Goal: Transaction & Acquisition: Purchase product/service

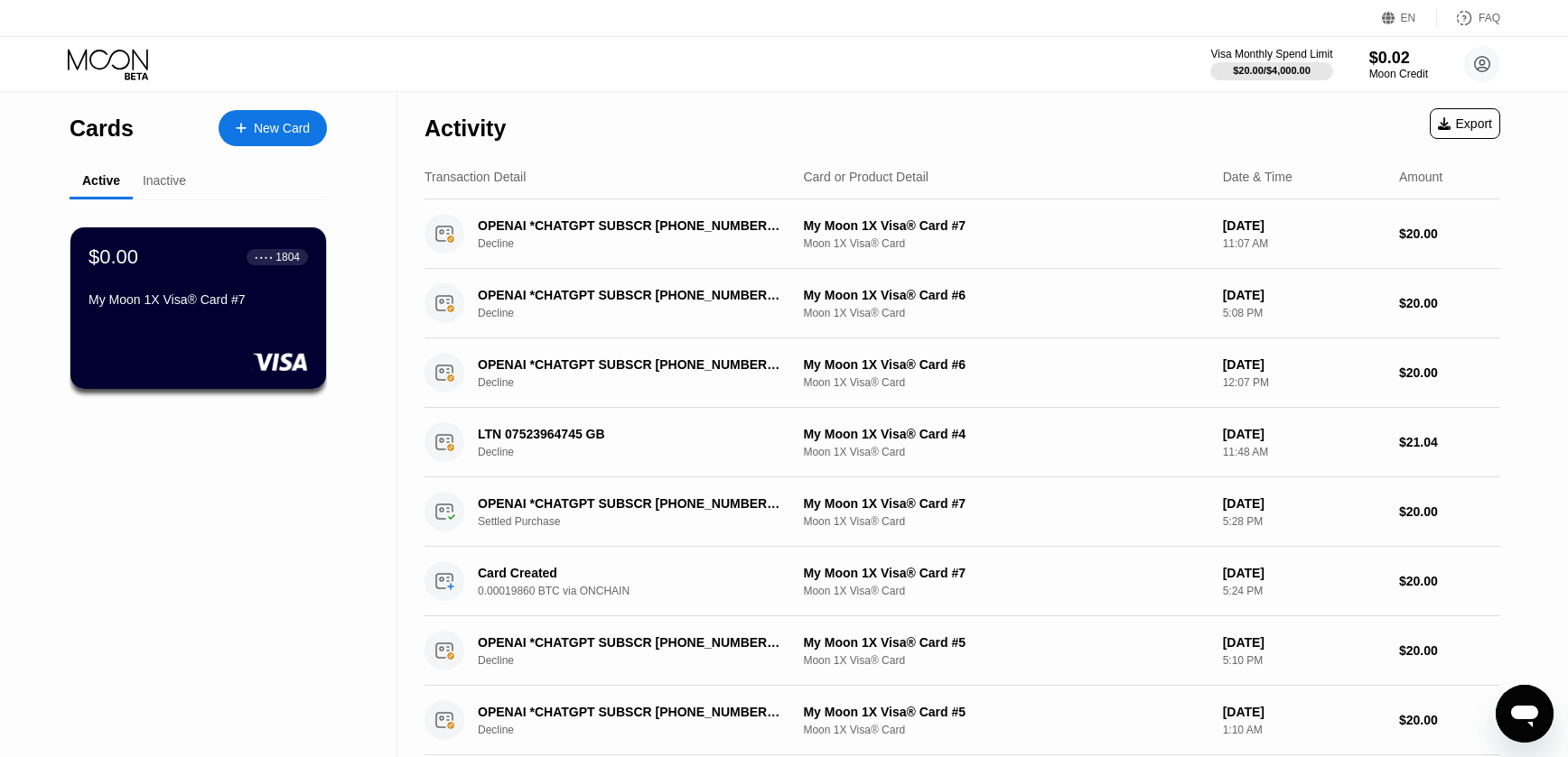
click at [268, 125] on div "New Card" at bounding box center [281, 129] width 56 height 16
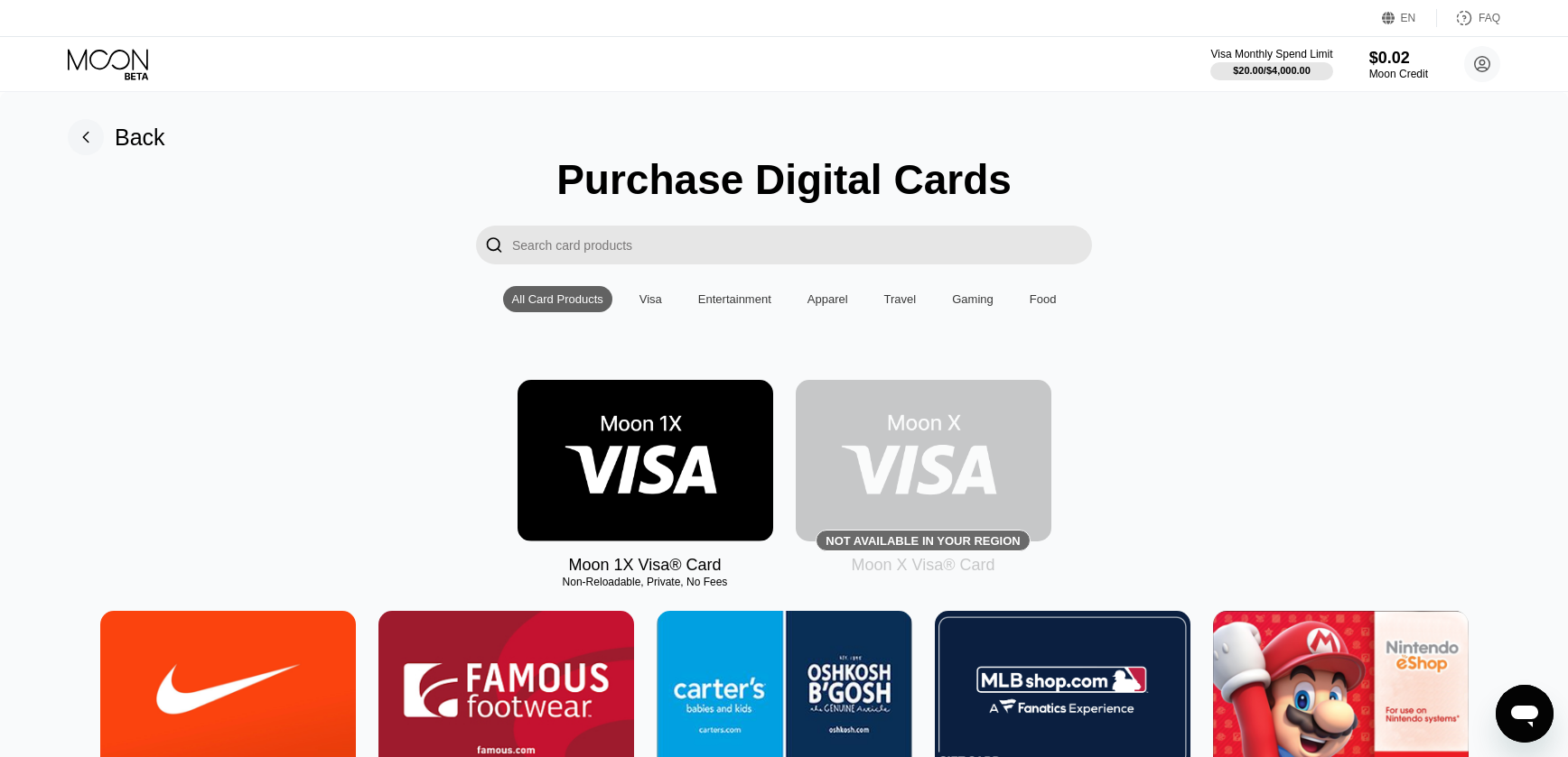
click at [667, 474] on img at bounding box center [645, 461] width 255 height 162
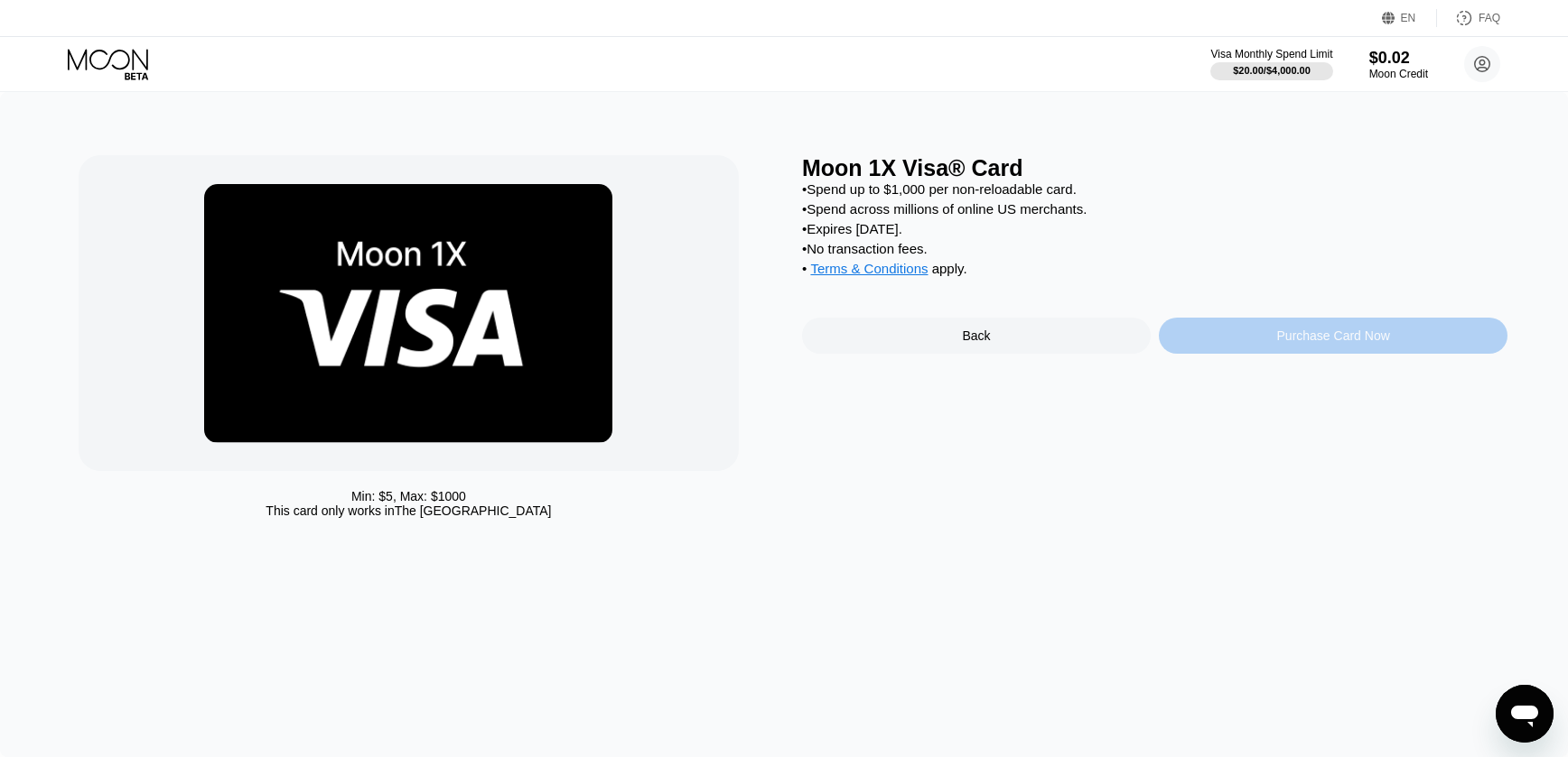
click at [1320, 340] on div "Purchase Card Now" at bounding box center [1333, 335] width 113 height 15
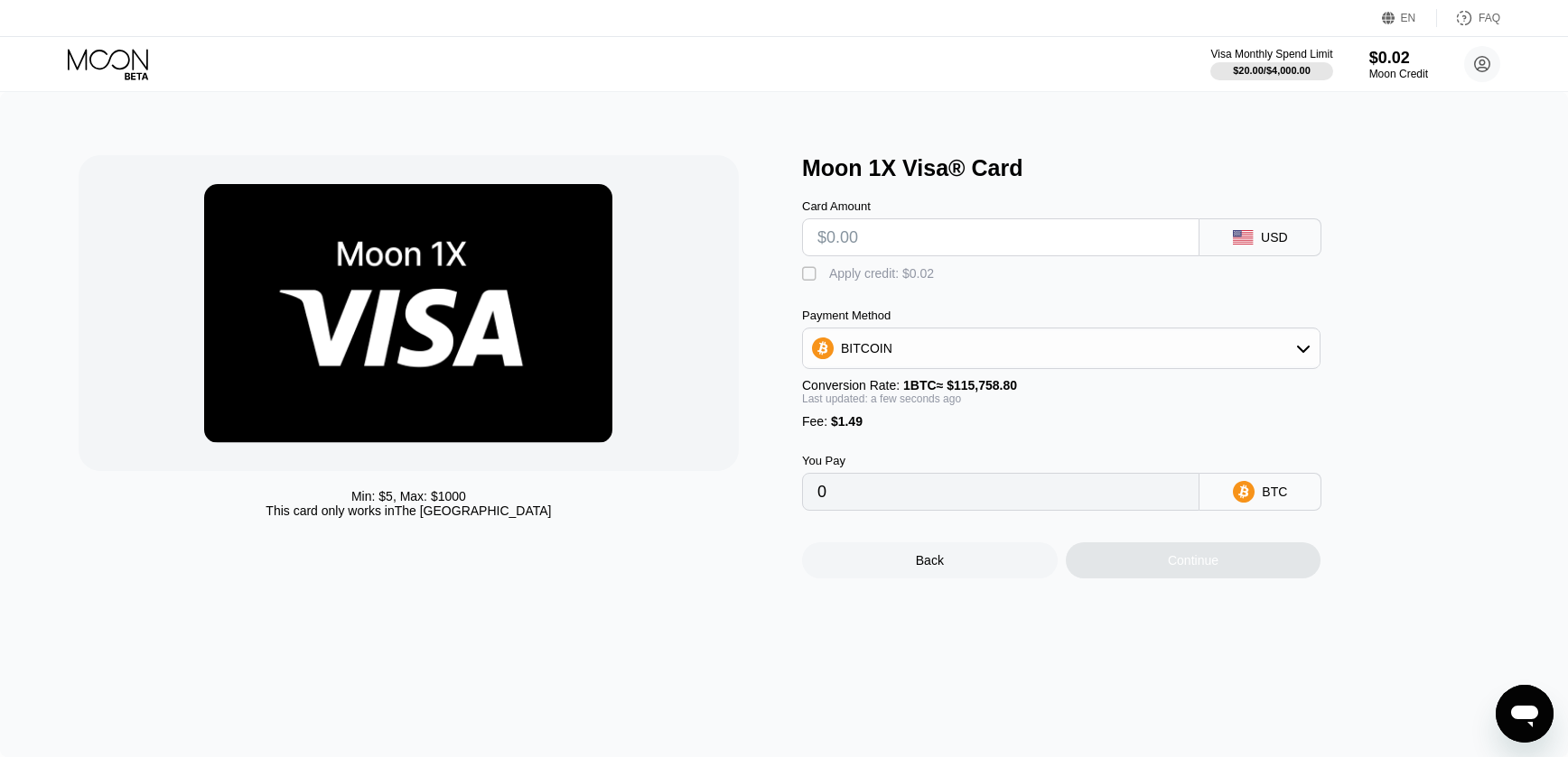
click at [1023, 249] on input "text" at bounding box center [1001, 237] width 366 height 36
type input "$2"
type input "0.00003015"
type input "$20"
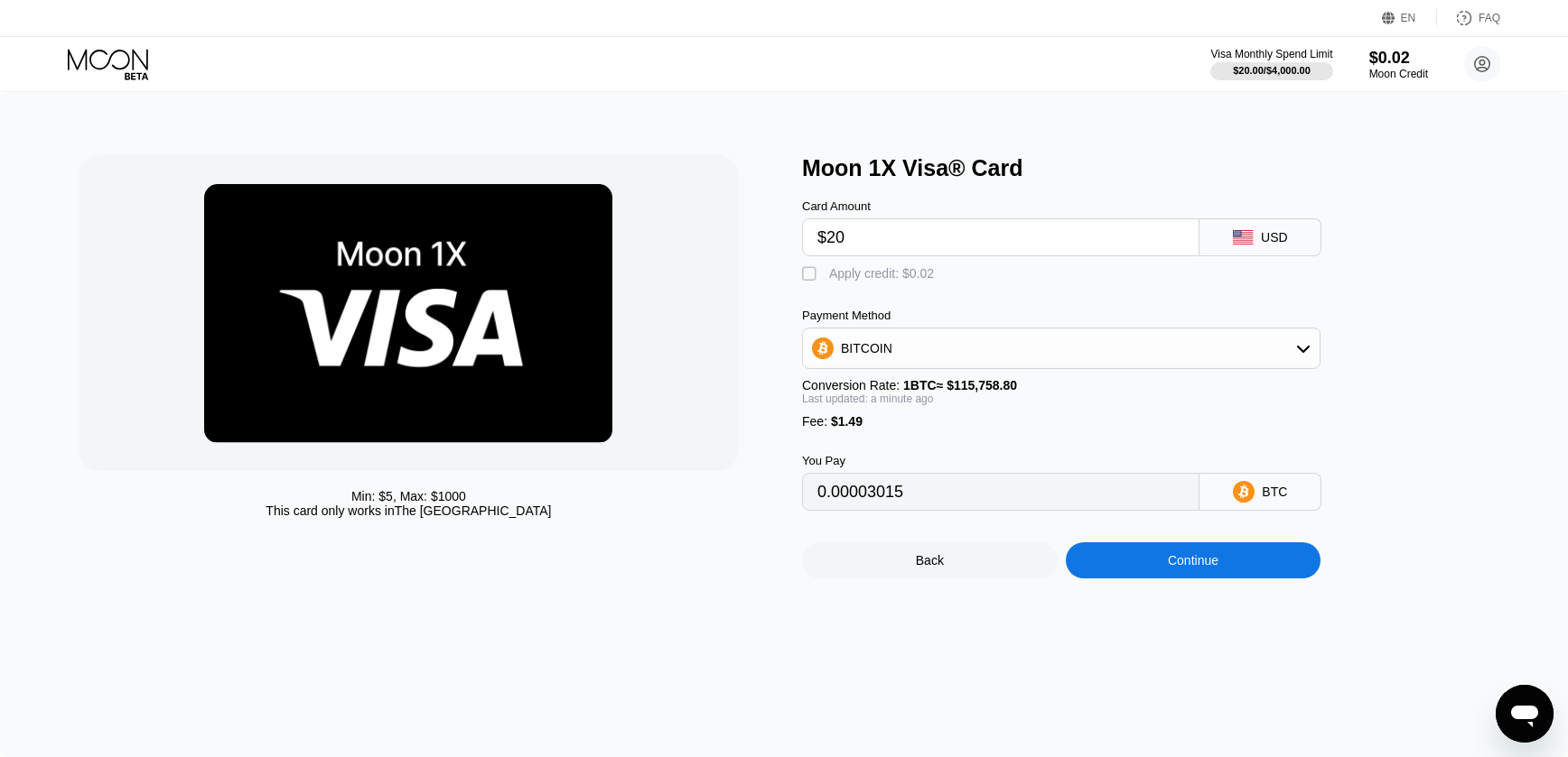
type input "0.00018565"
type input "$20"
click at [1189, 563] on div "Continue" at bounding box center [1193, 560] width 51 height 15
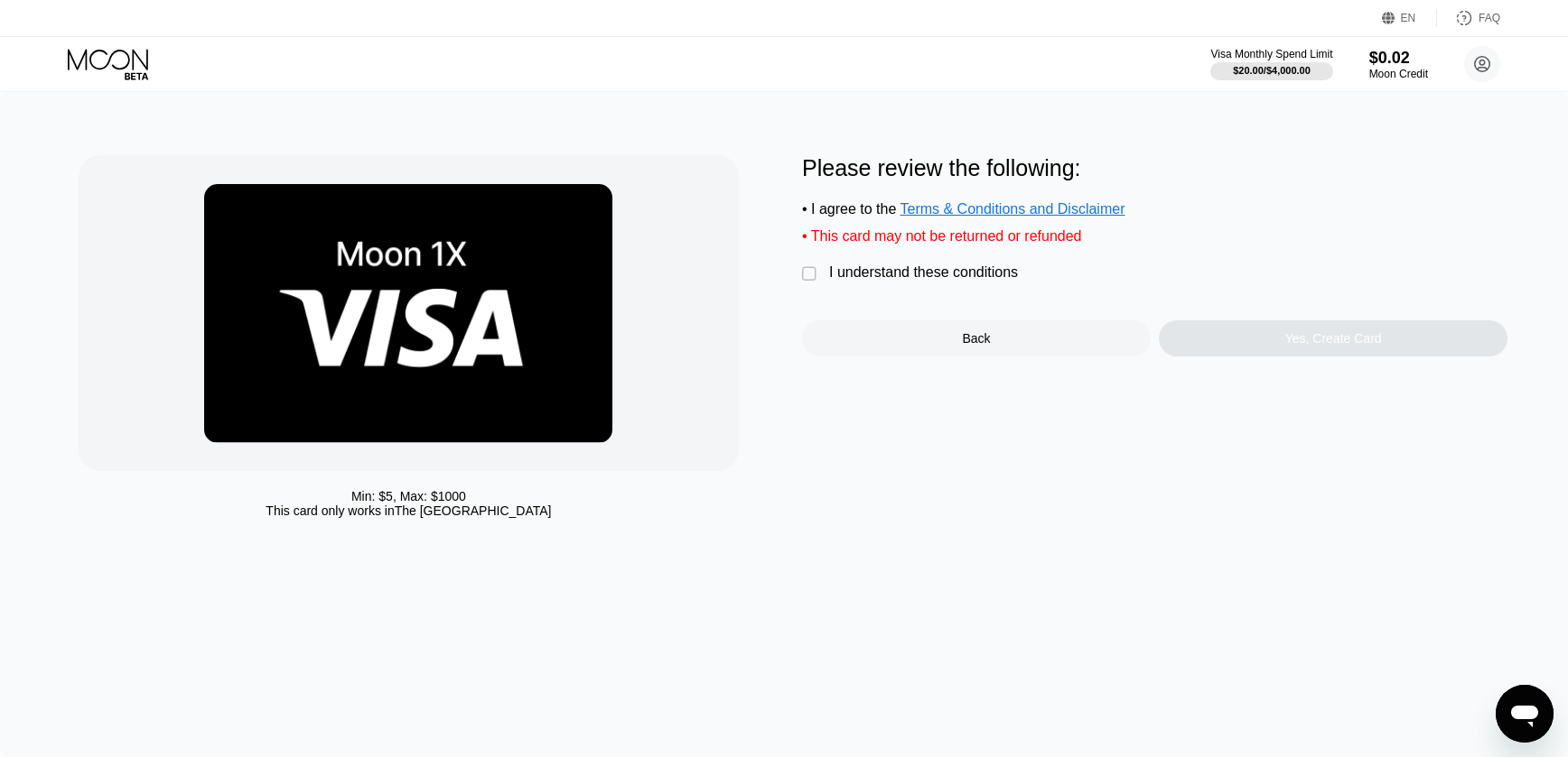
click at [821, 273] on div " I understand these conditions" at bounding box center [914, 274] width 225 height 19
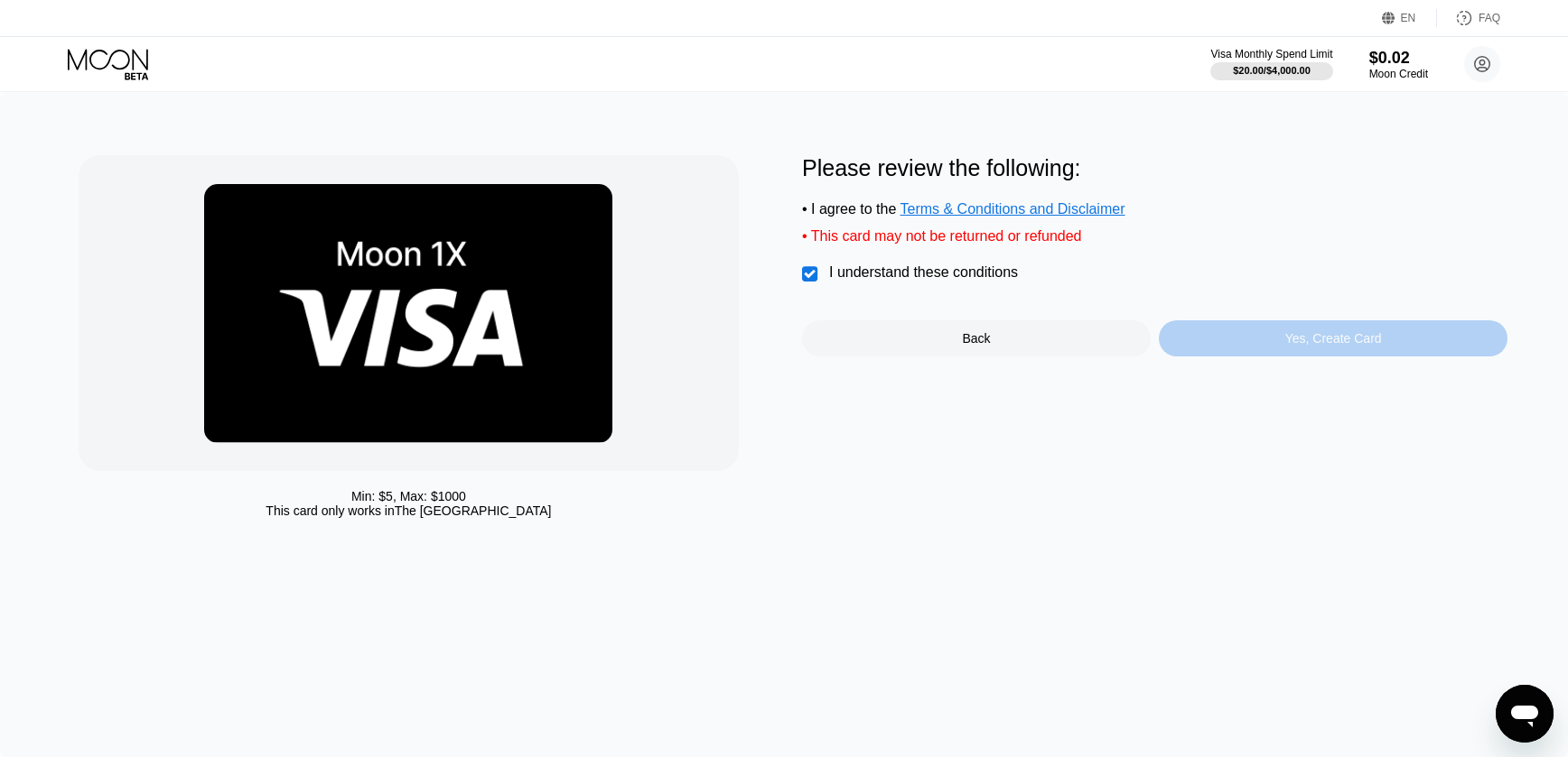
click at [1408, 339] on div "Yes, Create Card" at bounding box center [1333, 338] width 349 height 36
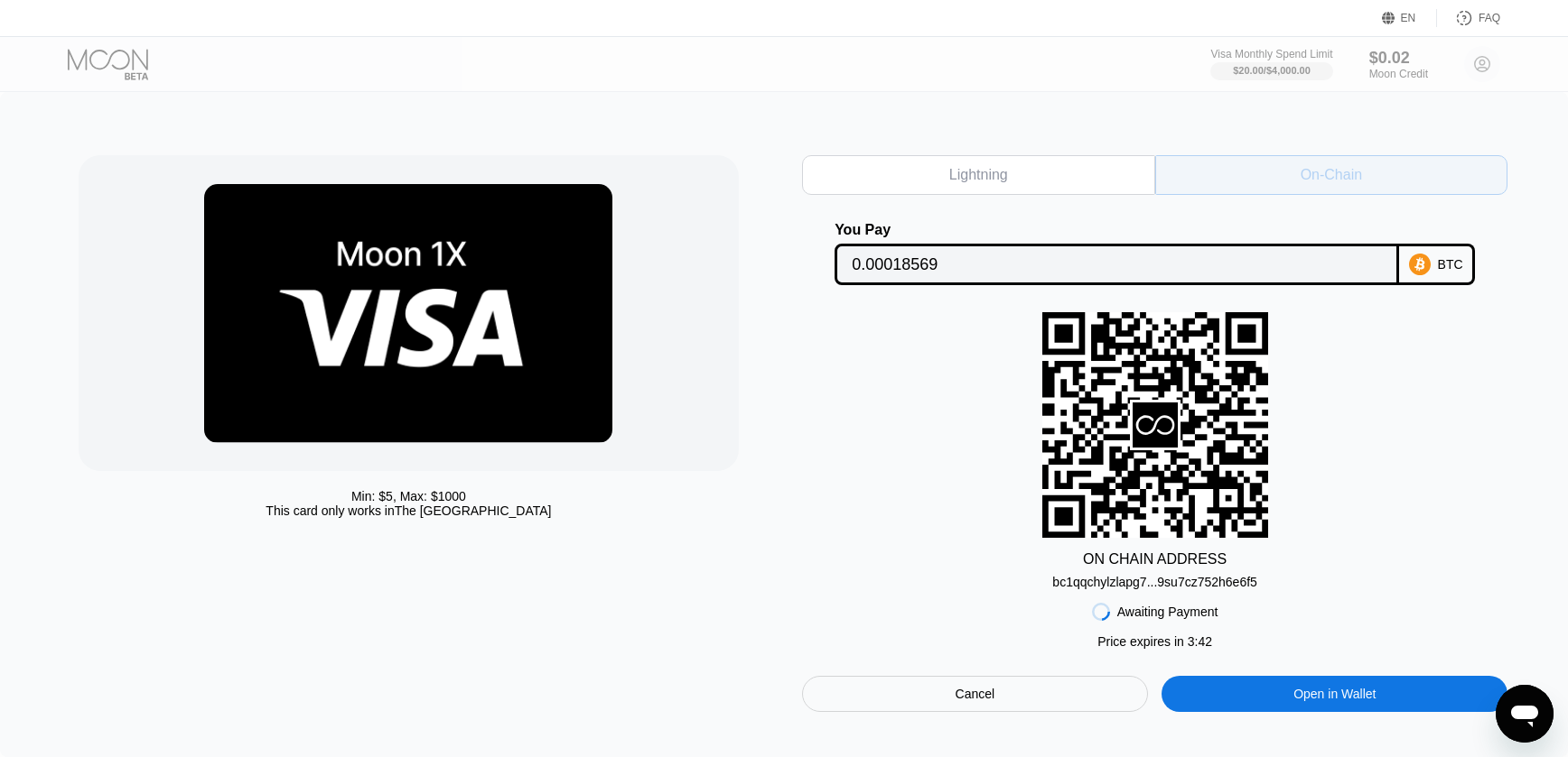
click at [1273, 165] on div "On-Chain" at bounding box center [1331, 174] width 353 height 40
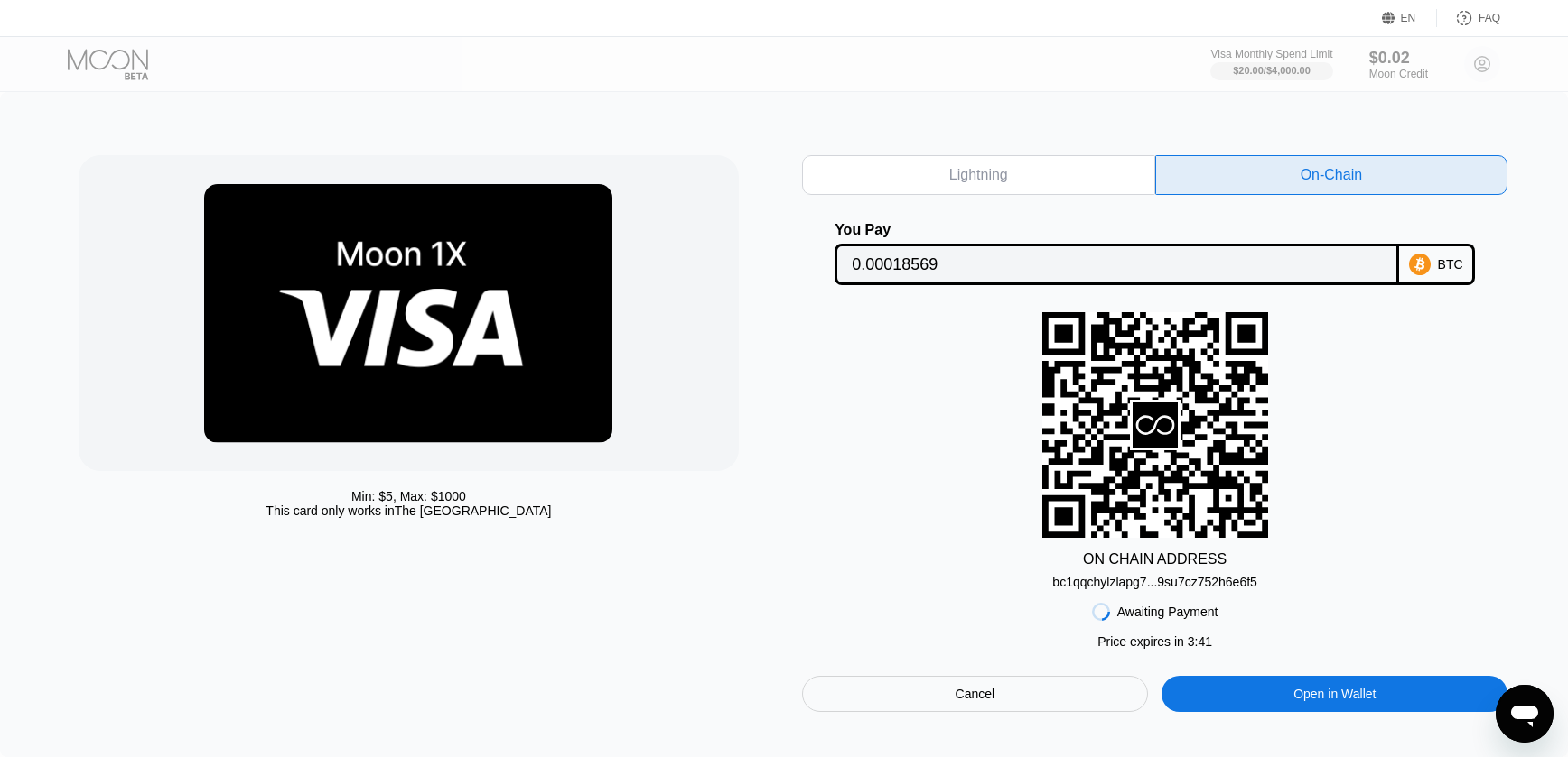
click at [1278, 178] on div "On-Chain" at bounding box center [1331, 174] width 353 height 40
drag, startPoint x: 1046, startPoint y: 583, endPoint x: 1189, endPoint y: 579, distance: 143.1
click at [1189, 579] on div "ON CHAIN ADDRESS bc1qqchylzlapg7...9su7cz752h6e6f5" at bounding box center [1155, 451] width 706 height 277
click at [1189, 579] on div "bc1qqchylzlapg7...9su7cz752h6e6f5" at bounding box center [1155, 582] width 205 height 15
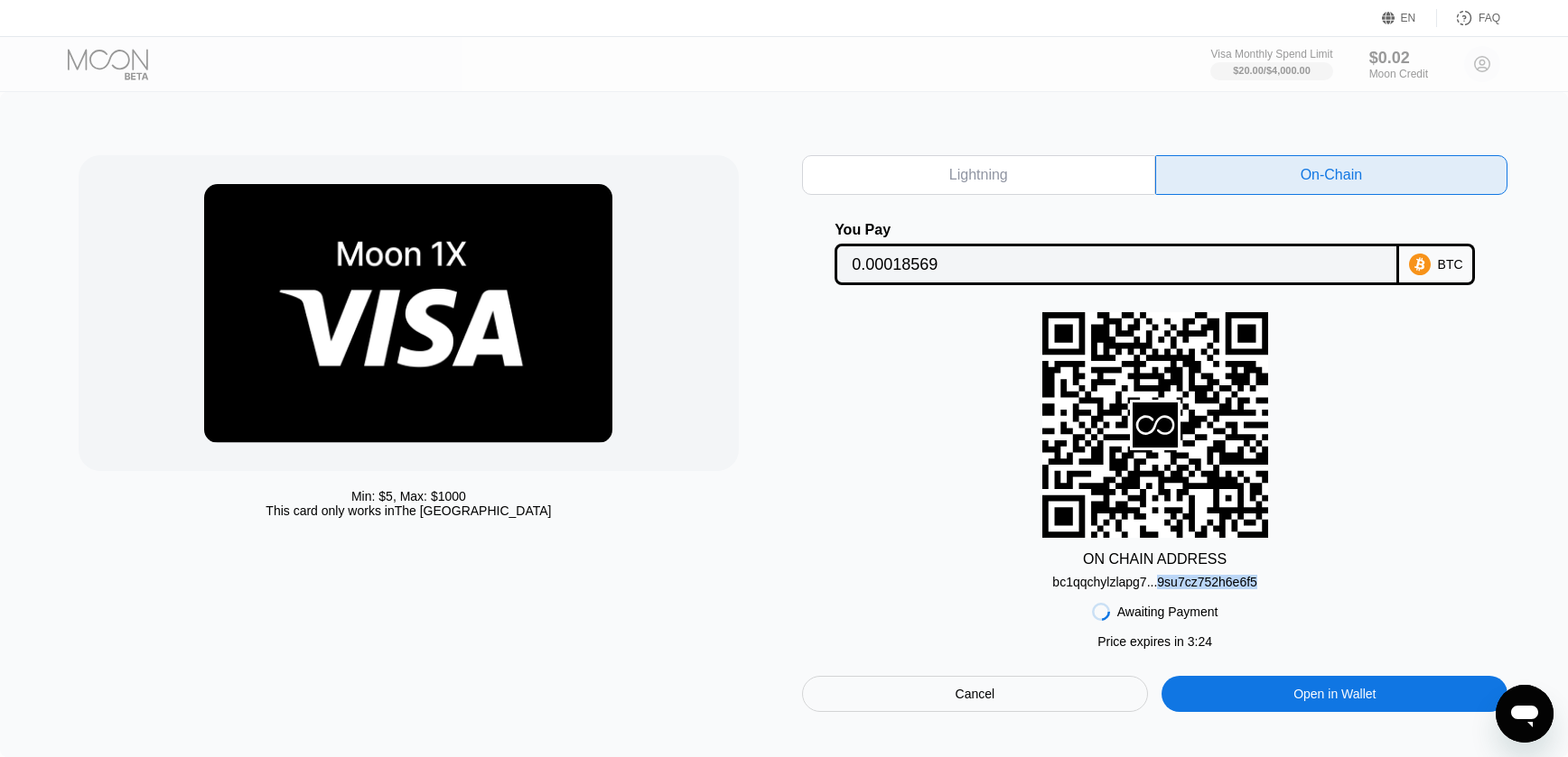
drag, startPoint x: 1045, startPoint y: 587, endPoint x: 1114, endPoint y: 577, distance: 69.7
click at [1114, 577] on div "ON CHAIN ADDRESS bc1qqchylzlapg7...9su7cz752h6e6f5" at bounding box center [1155, 451] width 706 height 277
click at [1059, 581] on div "bc1qqchylzlapg7...9su7cz752h6e6f5" at bounding box center [1155, 582] width 205 height 15
drag, startPoint x: 1297, startPoint y: 569, endPoint x: 1165, endPoint y: 597, distance: 134.9
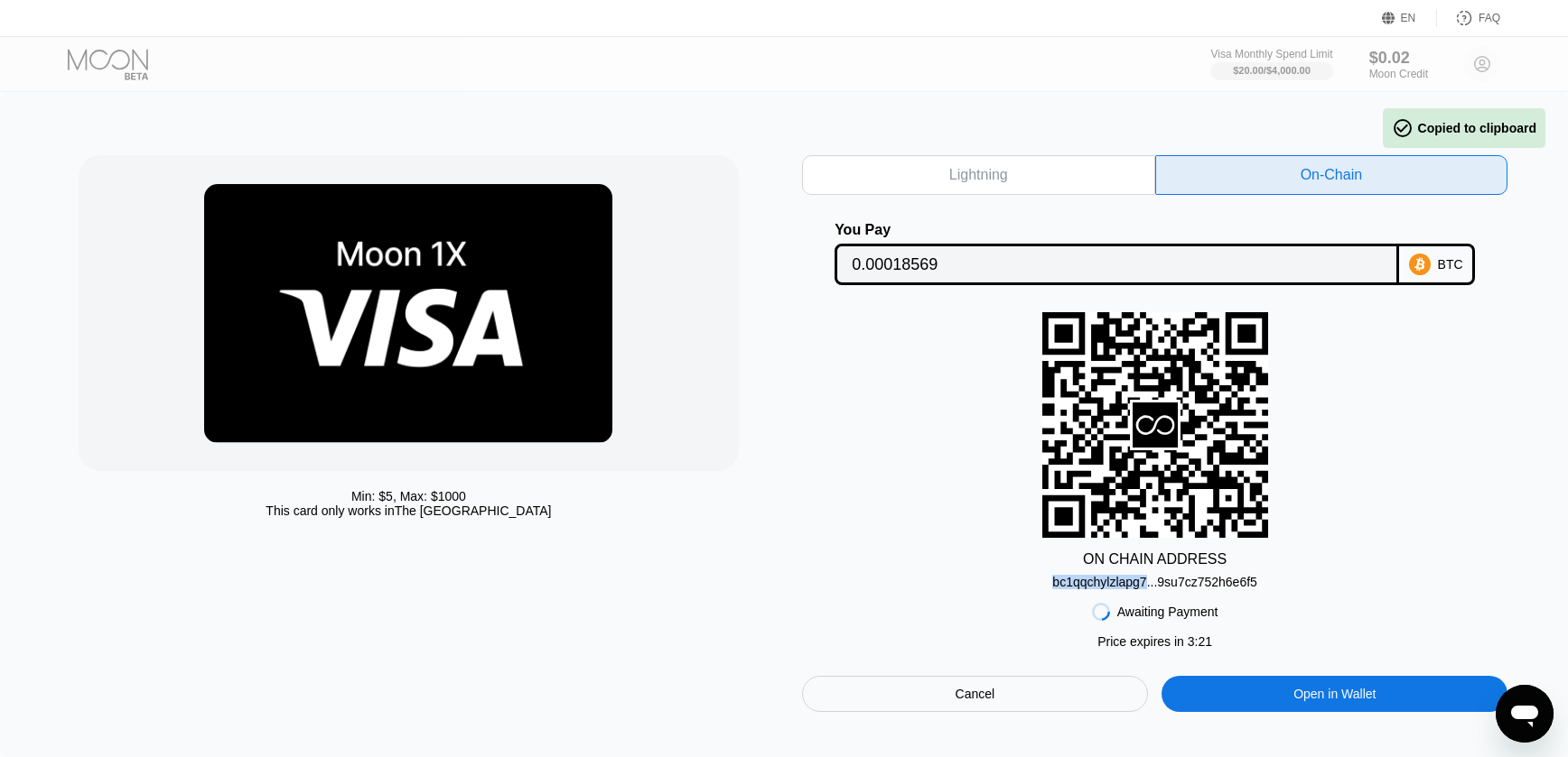
click at [1165, 597] on div "Lightning On-Chain You Pay 0.00018569 BTC ON CHAIN ADDRESS bc1qqchylzlapg7...9s…" at bounding box center [1155, 434] width 706 height 557
drag, startPoint x: 1077, startPoint y: 550, endPoint x: 1172, endPoint y: 576, distance: 98.5
click at [1172, 576] on div "ON CHAIN ADDRESS bc1qqchylzlapg7...9su7cz752h6e6f5" at bounding box center [1155, 451] width 706 height 277
drag, startPoint x: 1288, startPoint y: 585, endPoint x: 1133, endPoint y: 596, distance: 155.4
click at [1133, 596] on div "Lightning On-Chain You Pay 0.00018569 BTC ON CHAIN ADDRESS bc1qqchylzlapg7...9s…" at bounding box center [1155, 434] width 706 height 557
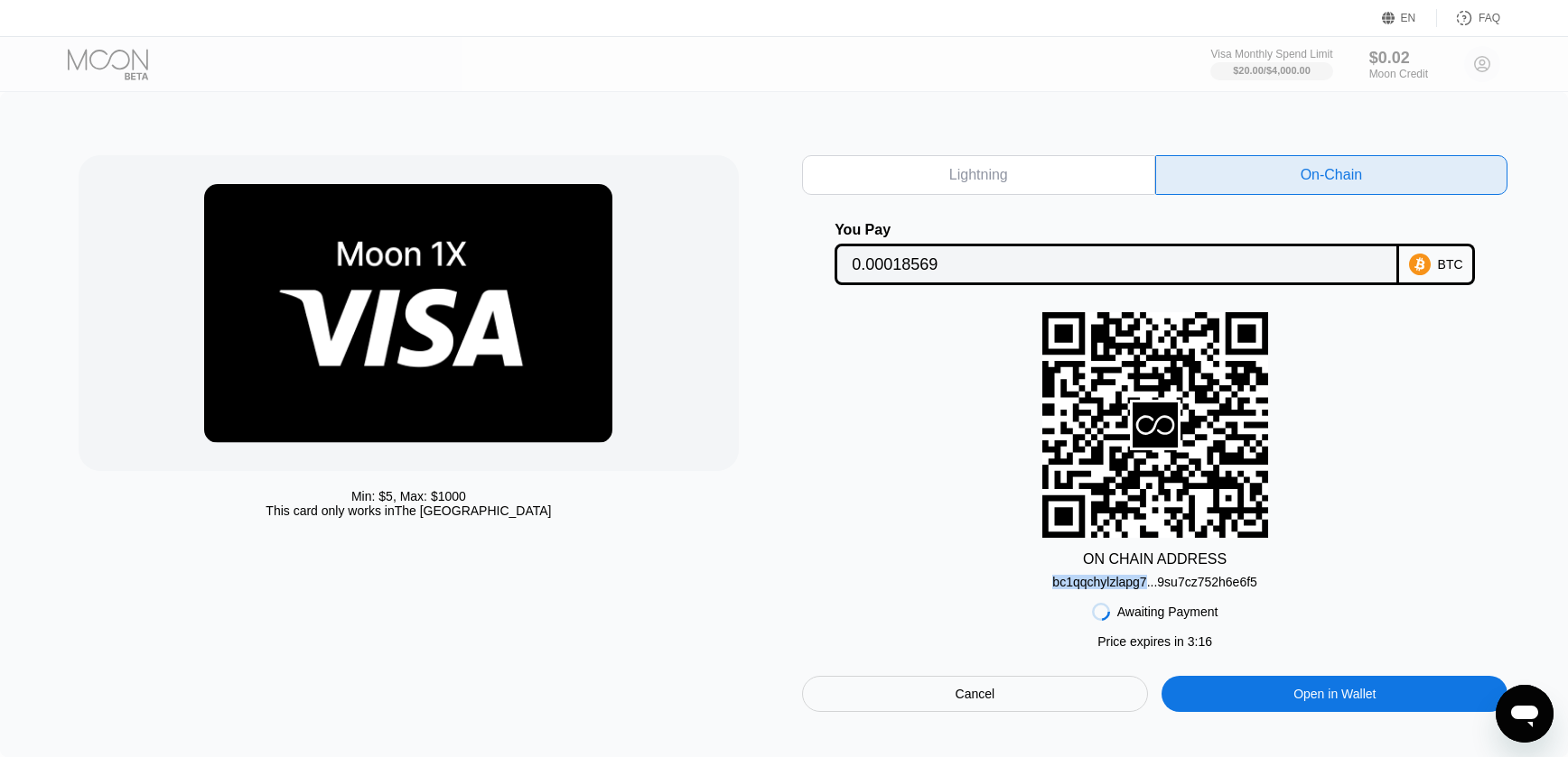
click at [1073, 556] on div "ON CHAIN ADDRESS bc1qqchylzlapg7...9su7cz752h6e6f5" at bounding box center [1155, 451] width 706 height 277
click at [1181, 583] on div "bc1qqchylzlapg7...9su7cz752h6e6f5" at bounding box center [1155, 582] width 205 height 15
drag, startPoint x: 1049, startPoint y: 582, endPoint x: 1276, endPoint y: 585, distance: 227.0
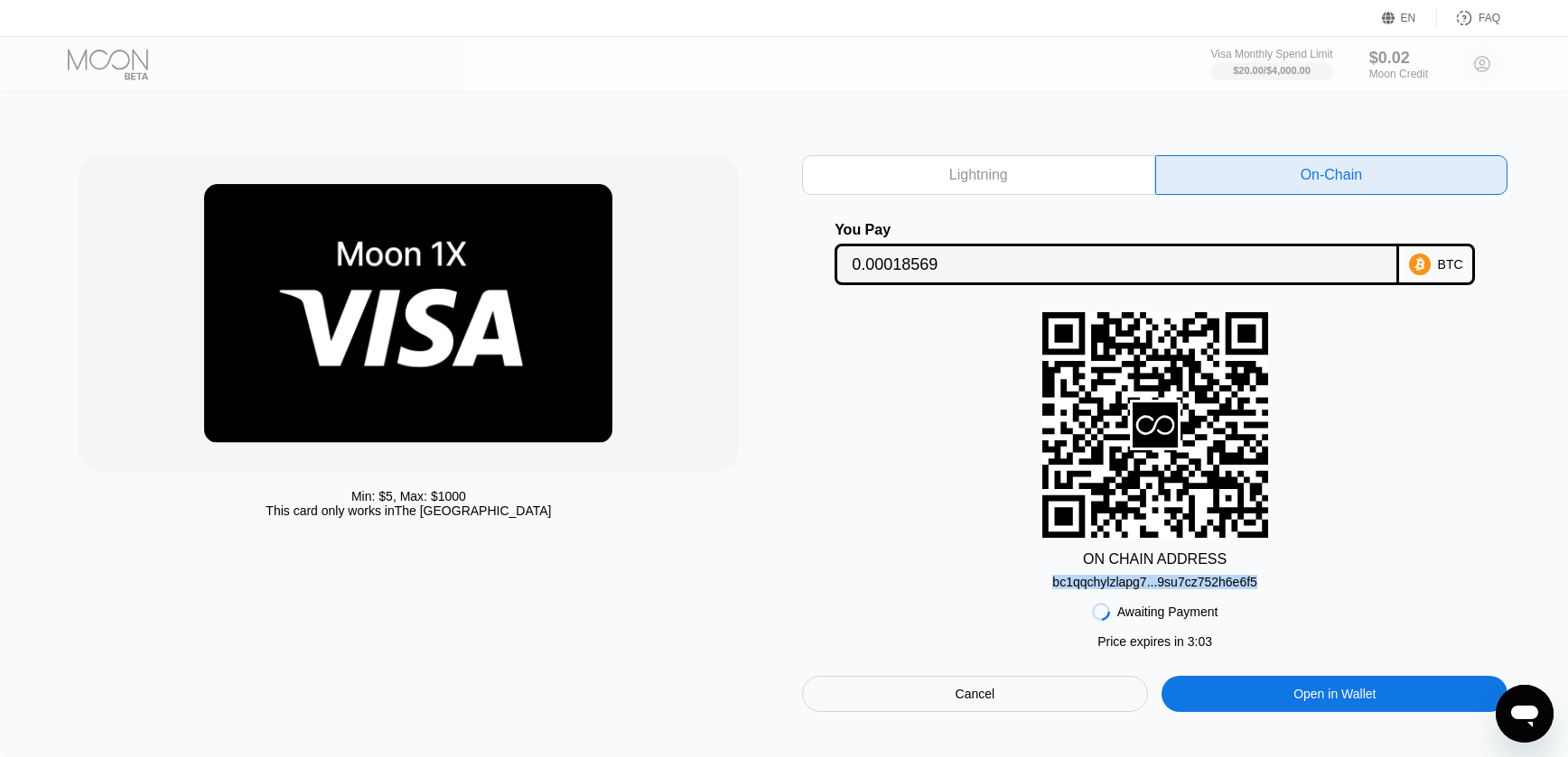
click at [1276, 585] on div "ON CHAIN ADDRESS bc1qqchylzlapg7...9su7cz752h6e6f5" at bounding box center [1155, 451] width 706 height 277
copy div "bc1qqchylzlapg7...9su7cz752h6e6f5"
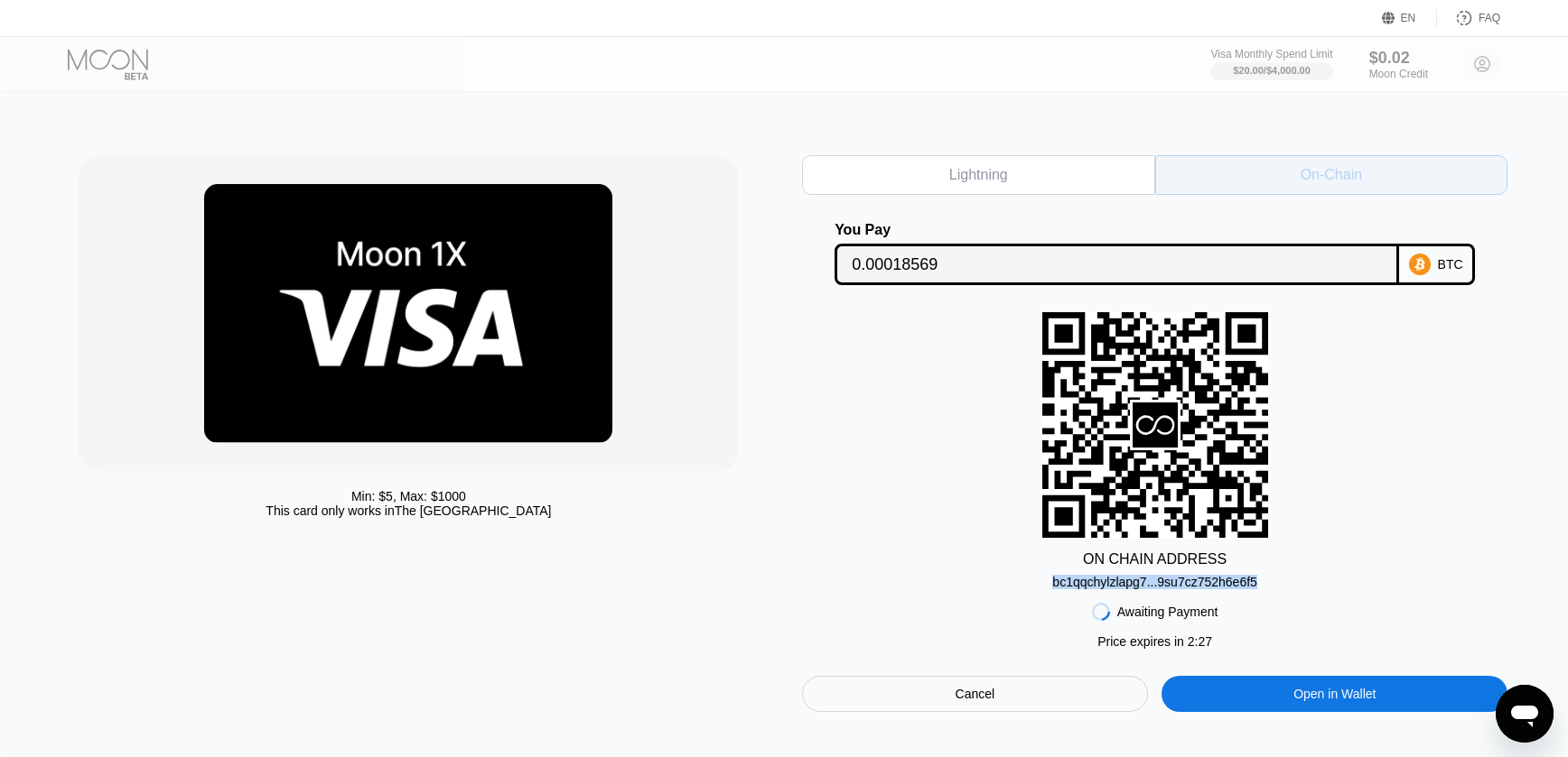
click at [1342, 188] on div "On-Chain" at bounding box center [1331, 174] width 353 height 40
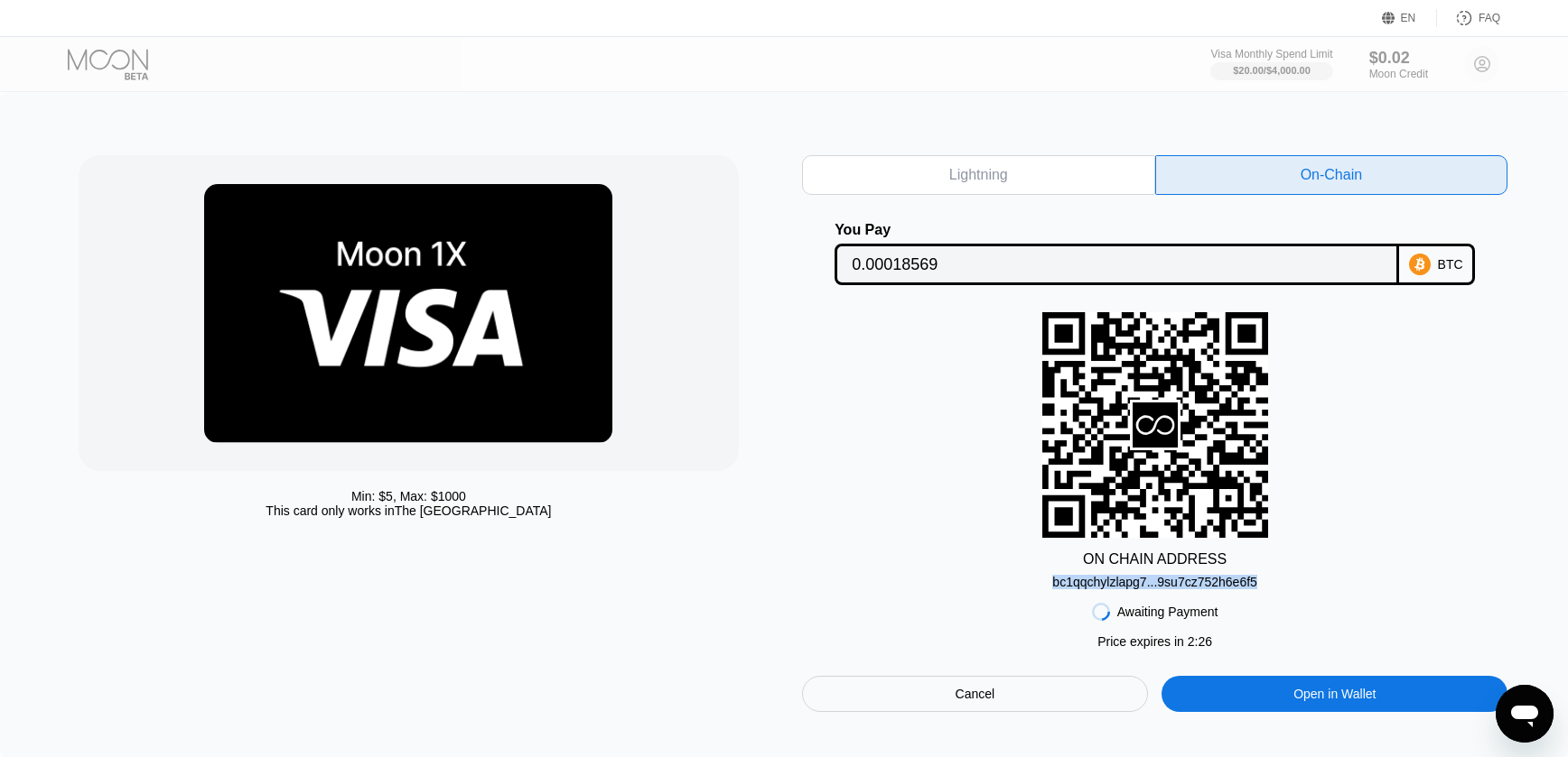
click at [1097, 179] on div "Lightning" at bounding box center [978, 174] width 353 height 40
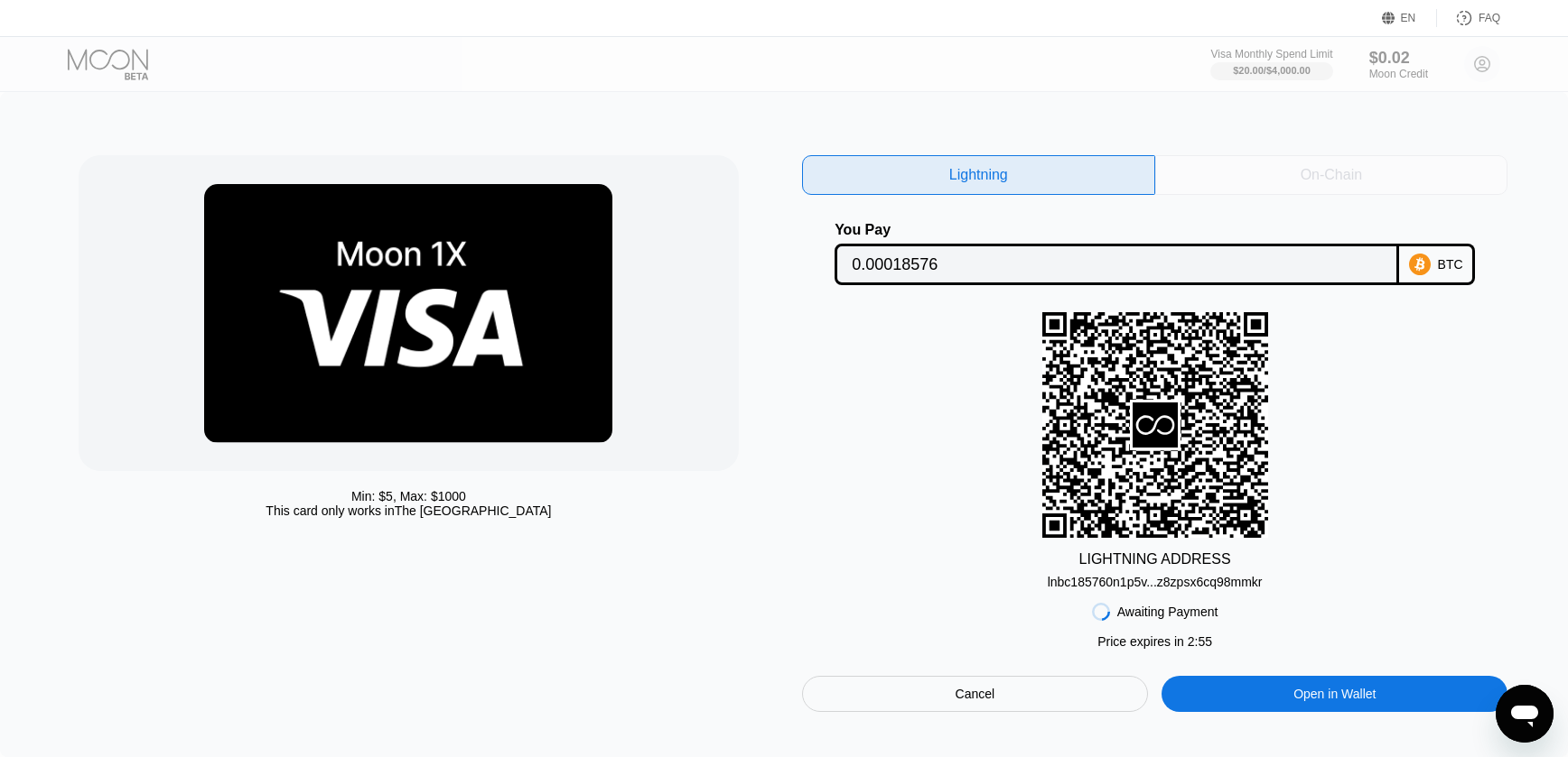
click at [1301, 175] on div "On-Chain" at bounding box center [1330, 175] width 61 height 19
type input "0.00018569"
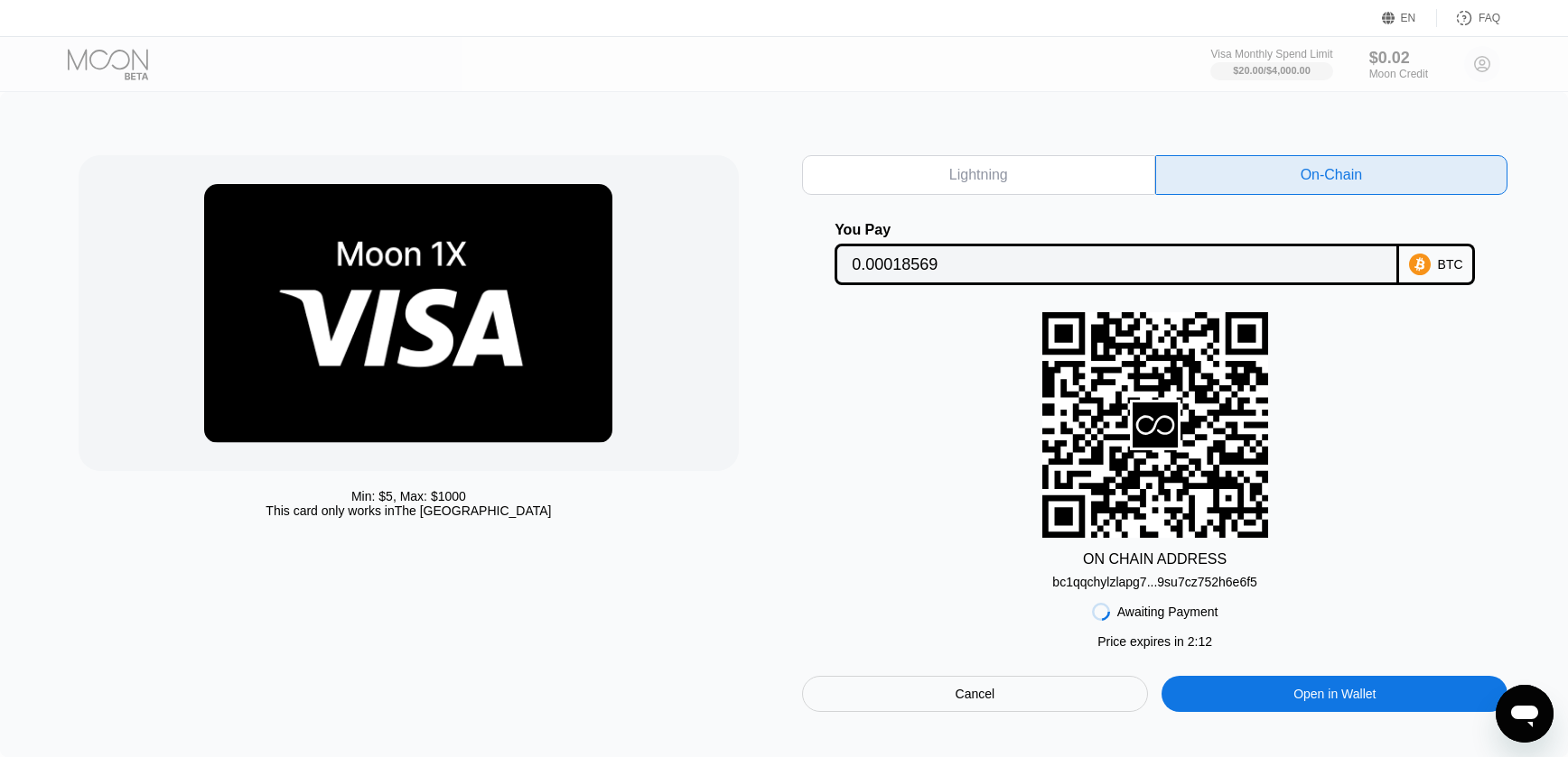
drag, startPoint x: 1046, startPoint y: 581, endPoint x: 1245, endPoint y: 588, distance: 199.1
click at [1245, 588] on div "ON CHAIN ADDRESS bc1qqchylzlapg7...9su7cz752h6e6f5" at bounding box center [1155, 451] width 706 height 277
click at [1083, 584] on div "bc1qqchylzlapg7...9su7cz752h6e6f5" at bounding box center [1155, 582] width 205 height 15
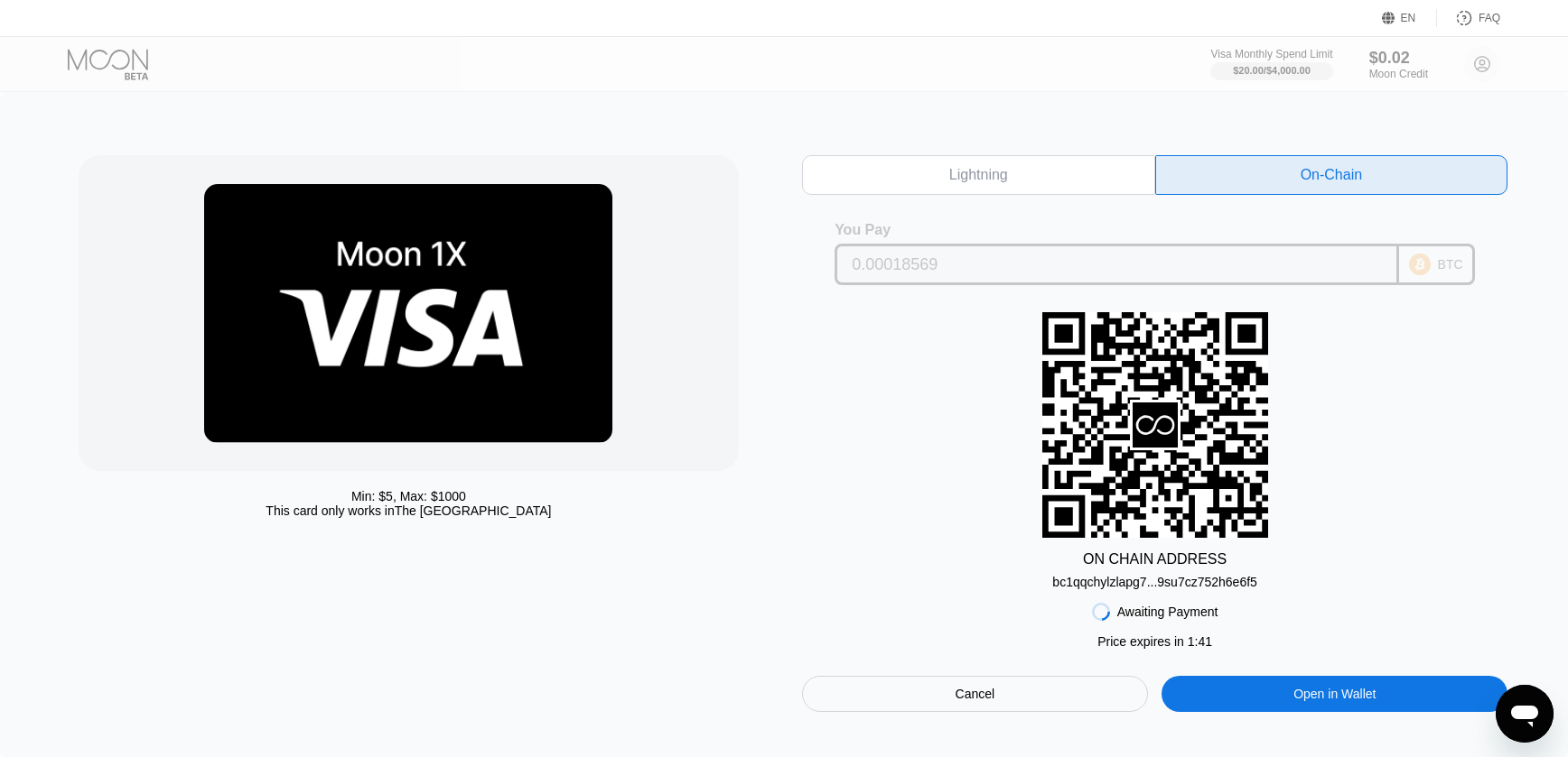
drag, startPoint x: 979, startPoint y: 263, endPoint x: 820, endPoint y: 262, distance: 159.0
click at [820, 262] on div "You Pay 0.00018569 BTC" at bounding box center [1155, 253] width 706 height 63
